Goal: Task Accomplishment & Management: Manage account settings

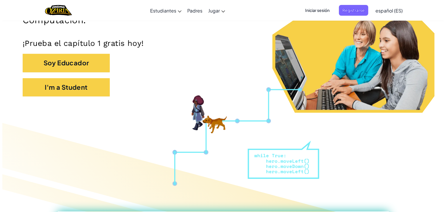
scroll to position [126, 0]
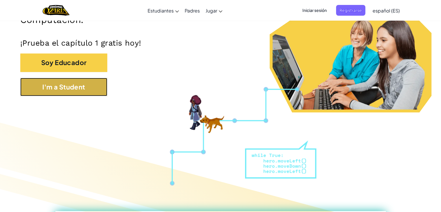
click at [99, 90] on button "I'm a Student" at bounding box center [63, 87] width 87 height 18
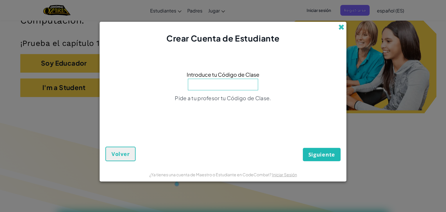
click at [339, 29] on span at bounding box center [341, 27] width 6 height 6
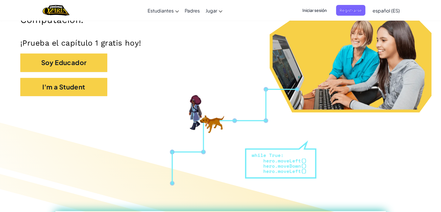
click at [322, 10] on span "Iniciar sesión" at bounding box center [314, 10] width 31 height 11
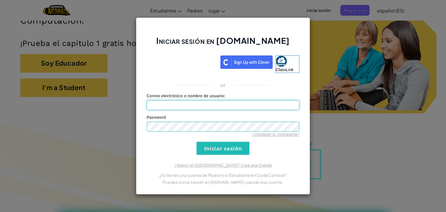
click at [293, 108] on input "Correo electrónico o nombre de usuario :" at bounding box center [223, 105] width 153 height 10
type input "[EMAIL_ADDRESS][DOMAIN_NAME]"
click at [261, 134] on link "¿Olvidaste tu contraseña?" at bounding box center [275, 134] width 47 height 5
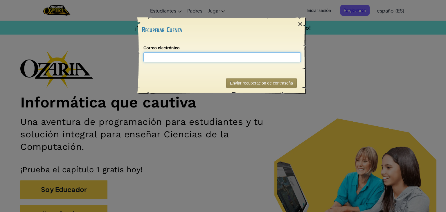
click at [234, 54] on input "Correo electrónico" at bounding box center [221, 57] width 157 height 10
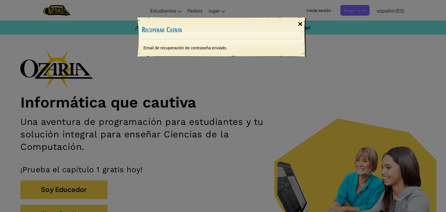
click at [302, 25] on div "×" at bounding box center [299, 24] width 13 height 17
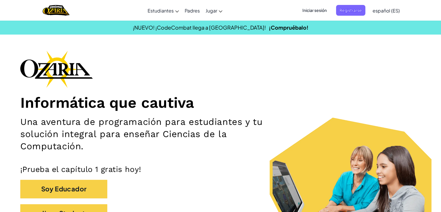
click at [317, 11] on span "Iniciar sesión" at bounding box center [314, 10] width 31 height 11
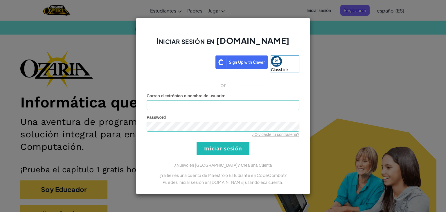
click at [204, 97] on span "Correo electrónico o nombre de usuario" at bounding box center [185, 95] width 77 height 5
click at [204, 100] on input "Correo electrónico o nombre de usuario :" at bounding box center [223, 105] width 153 height 10
click at [194, 108] on input "Correo electrónico o nombre de usuario :" at bounding box center [223, 105] width 153 height 10
type input "[EMAIL_ADDRESS][DOMAIN_NAME]"
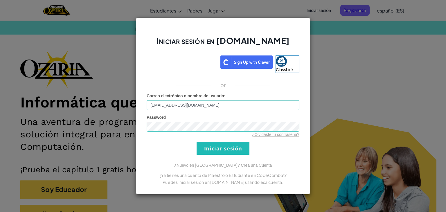
click at [208, 156] on div "Iniciar sesión en [DOMAIN_NAME] ClassLink or Error desconocido. Correo electrón…" at bounding box center [223, 105] width 174 height 177
click at [208, 149] on input "Iniciar sesión" at bounding box center [222, 148] width 53 height 13
